Goal: Navigation & Orientation: Find specific page/section

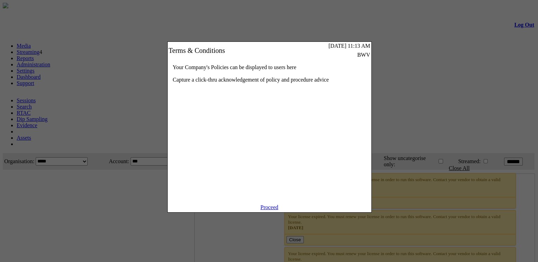
click at [274, 211] on link "Proceed" at bounding box center [269, 208] width 18 height 6
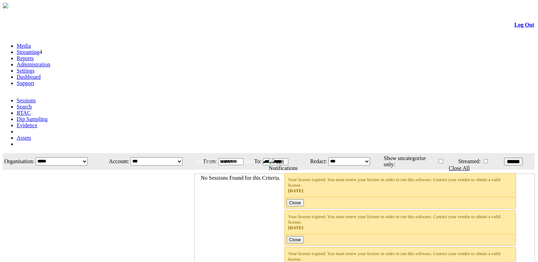
click at [50, 62] on link "Administration" at bounding box center [34, 65] width 34 height 6
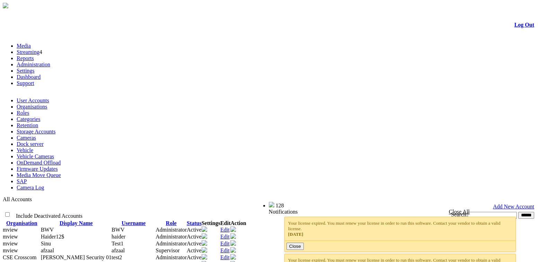
click at [514, 28] on link "Log Out" at bounding box center [524, 25] width 20 height 6
